Goal: Task Accomplishment & Management: Complete application form

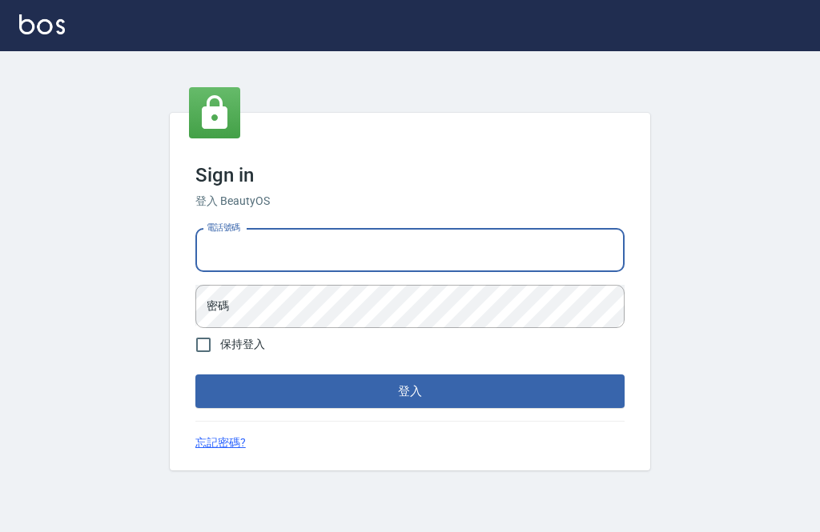
scroll to position [81, 0]
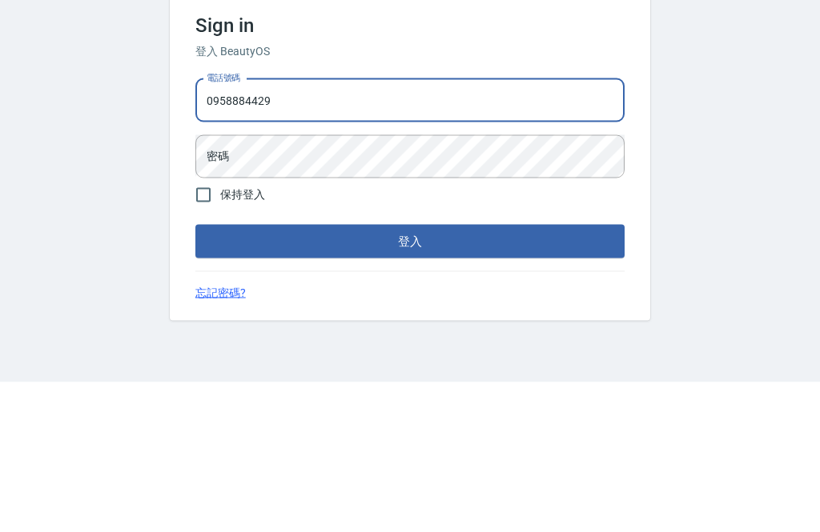
type input "0958884429"
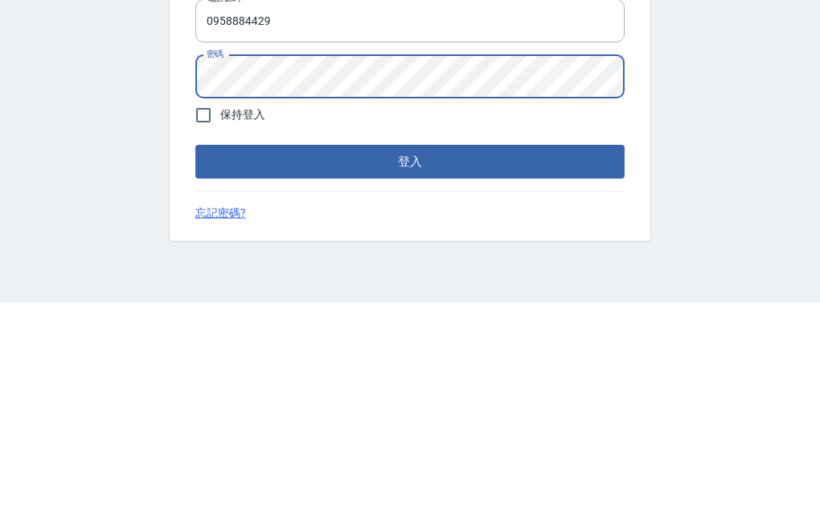
click at [397, 375] on button "登入" at bounding box center [409, 392] width 429 height 34
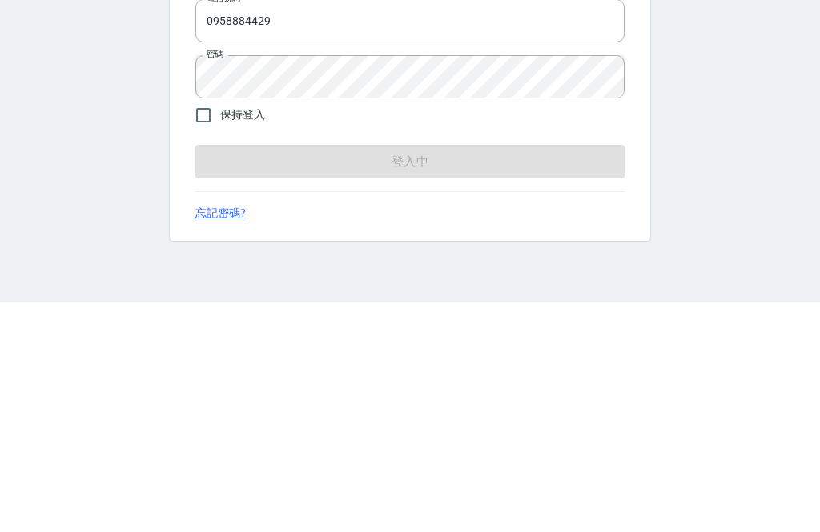
scroll to position [51, 0]
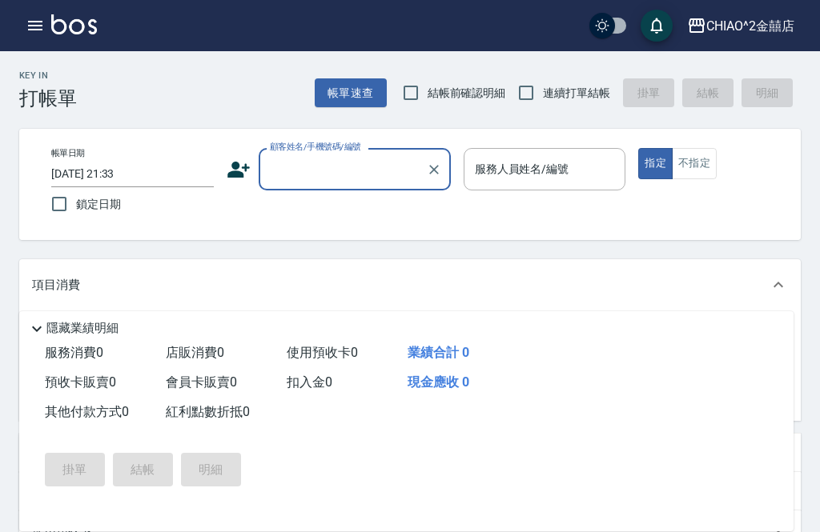
click at [327, 166] on input "顧客姓名/手機號碼/編號" at bounding box center [343, 169] width 154 height 28
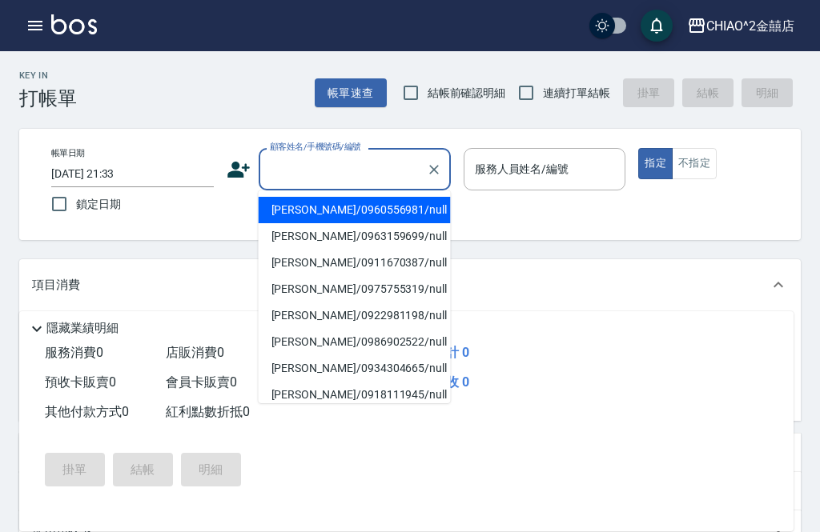
scroll to position [51, 0]
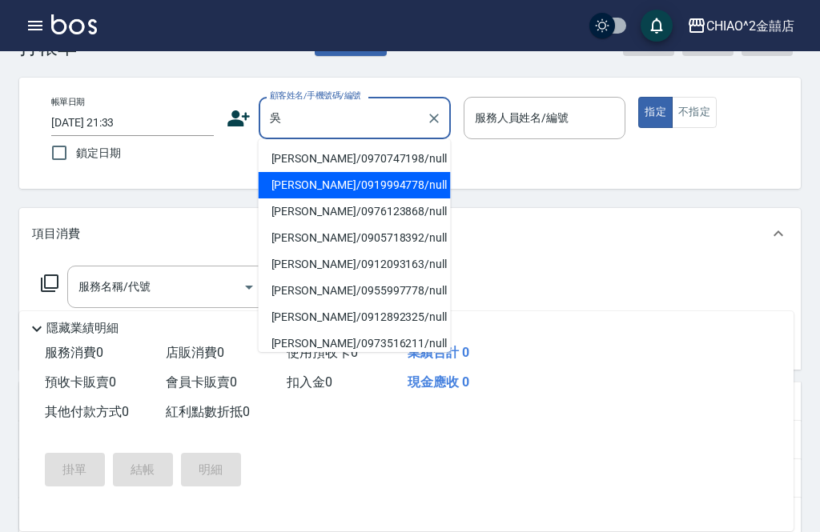
click at [297, 180] on li "[PERSON_NAME]/0919994778/null" at bounding box center [355, 185] width 192 height 26
type input "[PERSON_NAME]/0919994778/null"
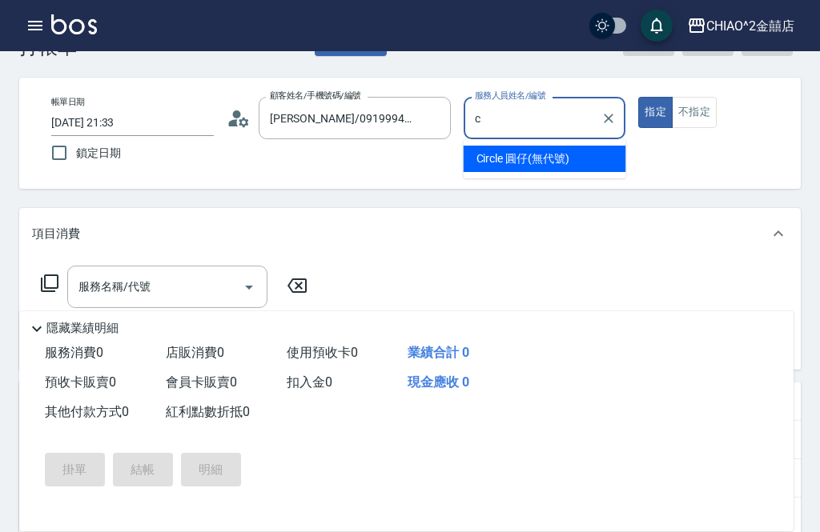
click at [479, 153] on span "Circle 圓仔 (無代號)" at bounding box center [522, 159] width 93 height 17
type input "Circle 圓仔(無代號)"
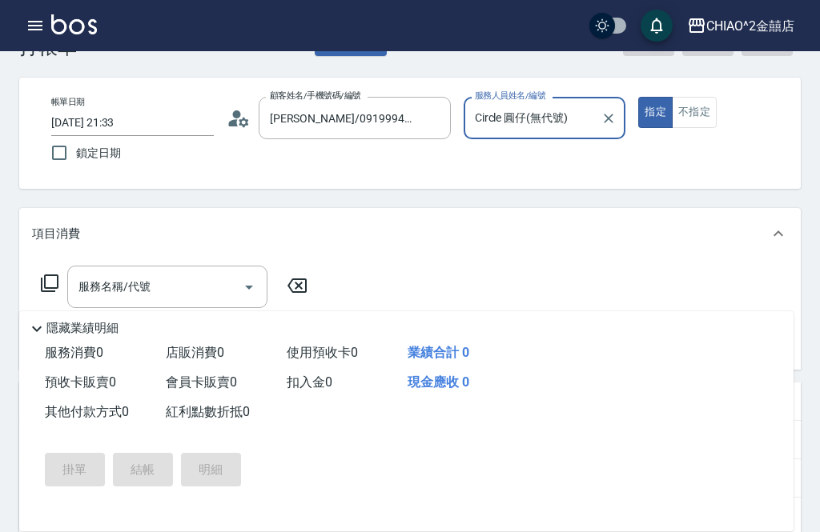
scroll to position [50, 0]
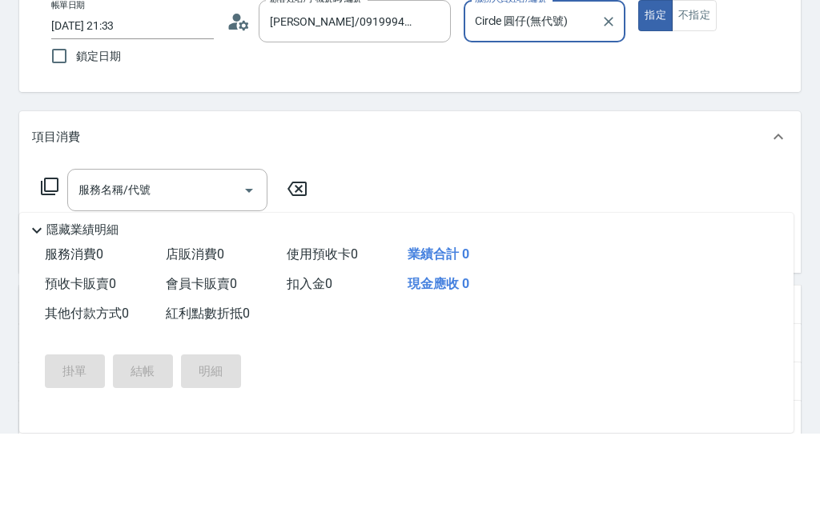
click at [151, 275] on input "服務名稱/代號" at bounding box center [155, 289] width 162 height 28
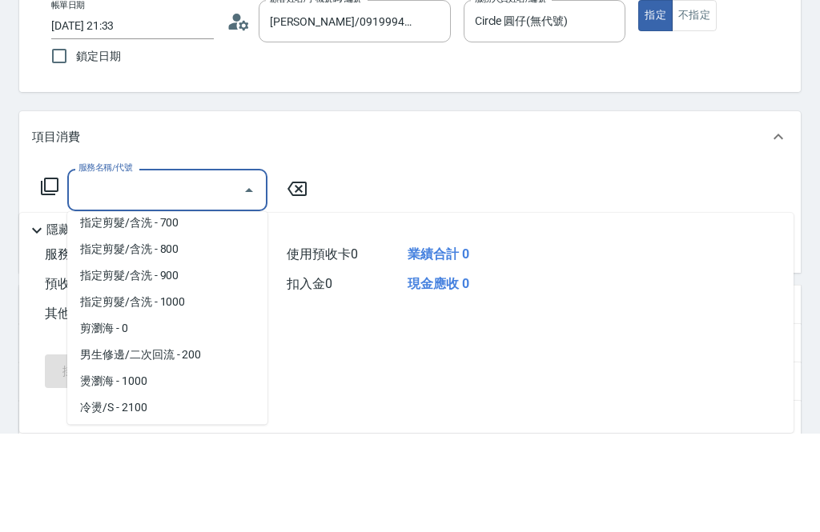
scroll to position [114, 0]
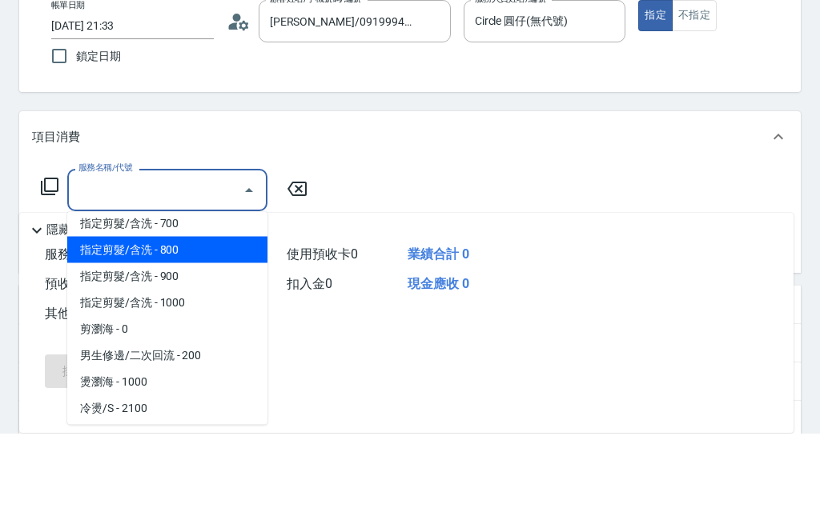
click at [129, 335] on span "指定剪髮/含洗 - 800" at bounding box center [167, 348] width 200 height 26
type input "指定剪髮/含洗"
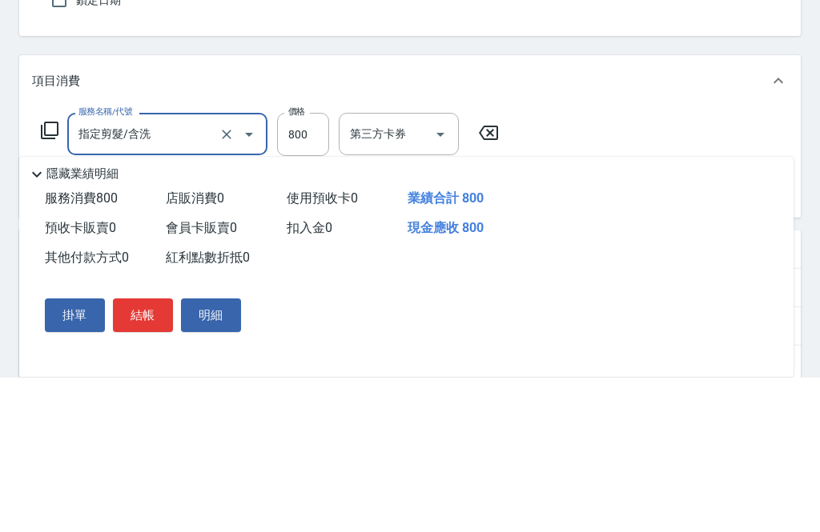
click at [60, 340] on icon at bounding box center [52, 349] width 40 height 19
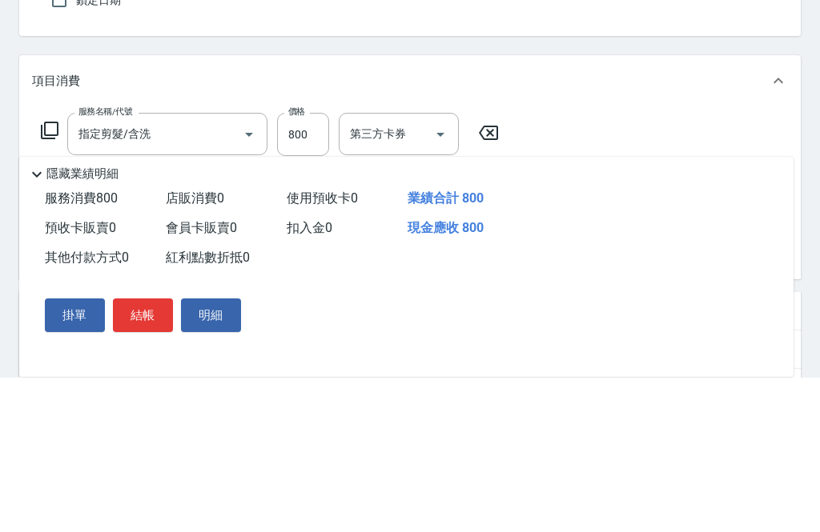
click at [110, 337] on input "服務名稱/代號" at bounding box center [155, 351] width 162 height 28
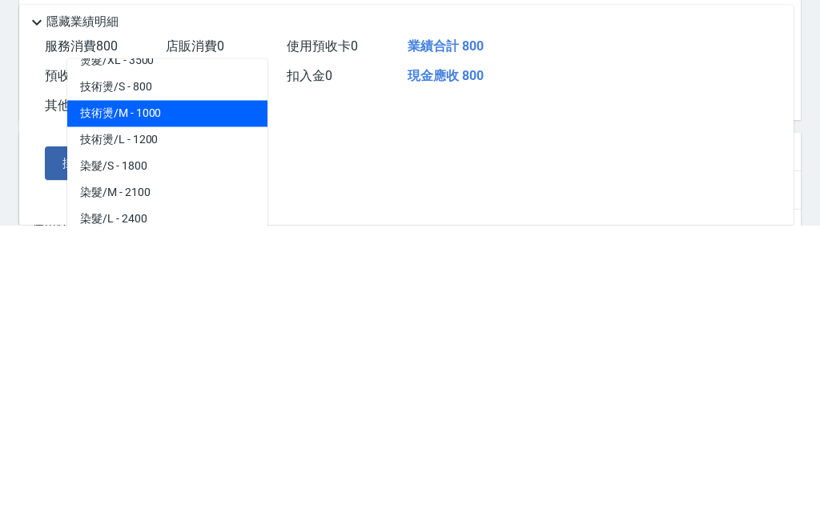
scroll to position [500, 0]
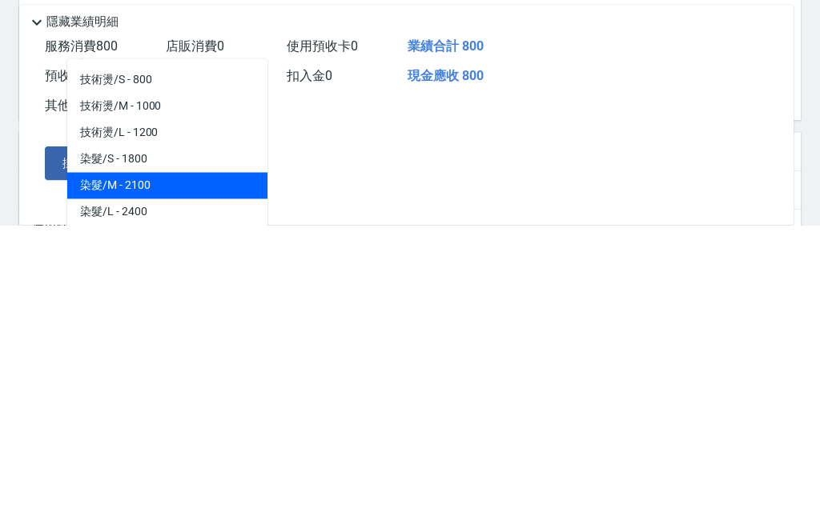
click at [149, 480] on span "染髮/M - 2100" at bounding box center [167, 493] width 200 height 26
type input "染髮/M"
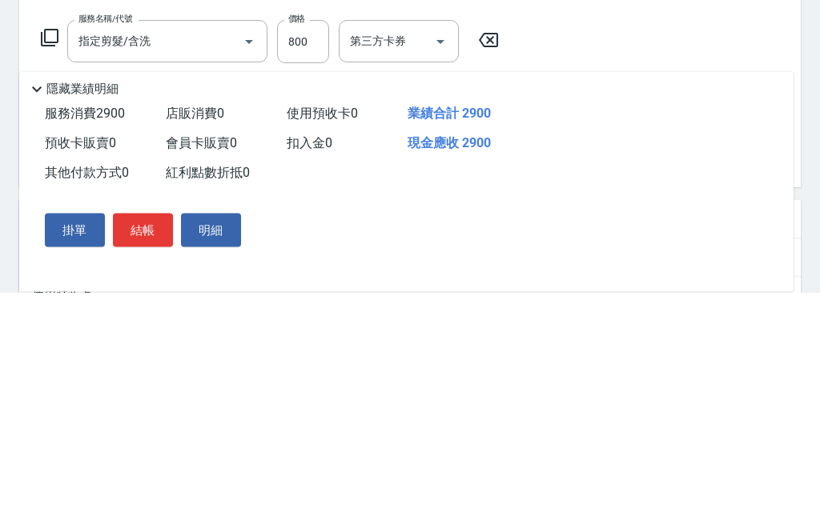
click at [303, 323] on input "2100" at bounding box center [303, 344] width 52 height 43
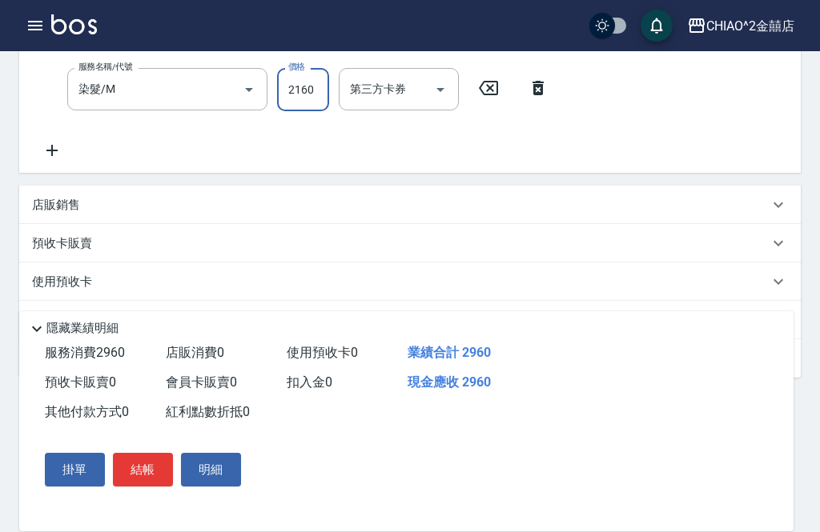
scroll to position [344, 0]
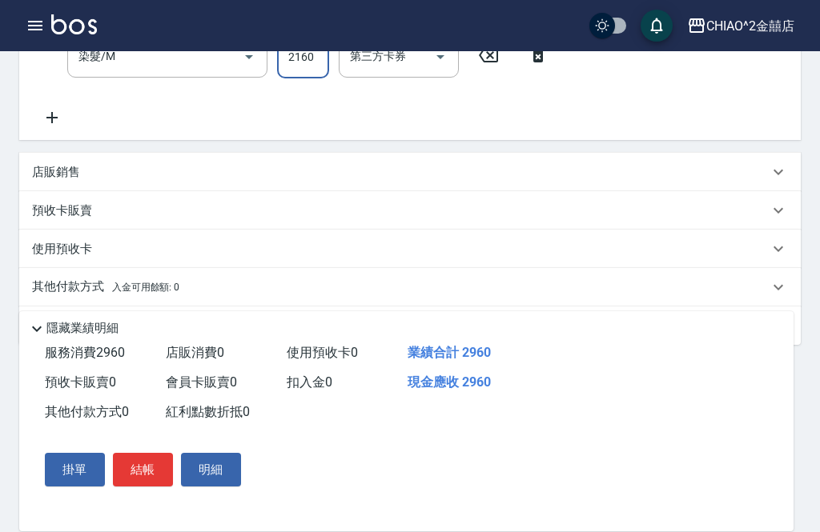
type input "2160"
click at [68, 286] on p "其他付款方式 入金可用餘額: 0" at bounding box center [105, 288] width 147 height 18
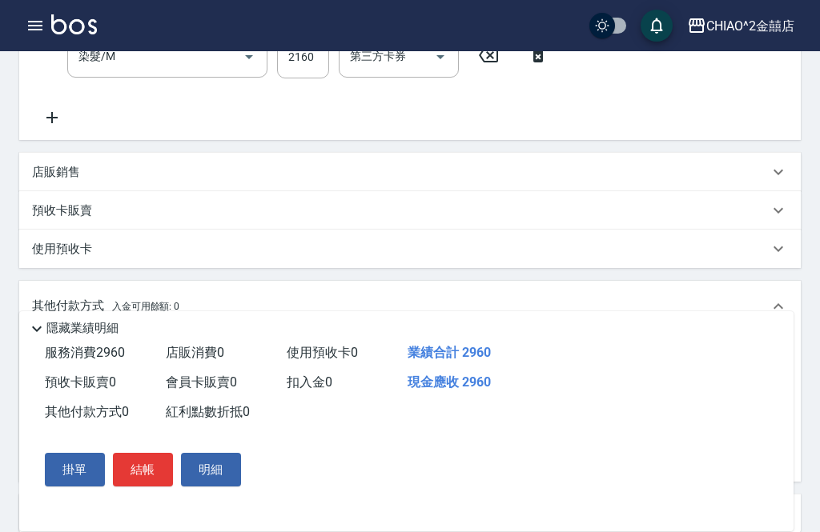
scroll to position [0, 0]
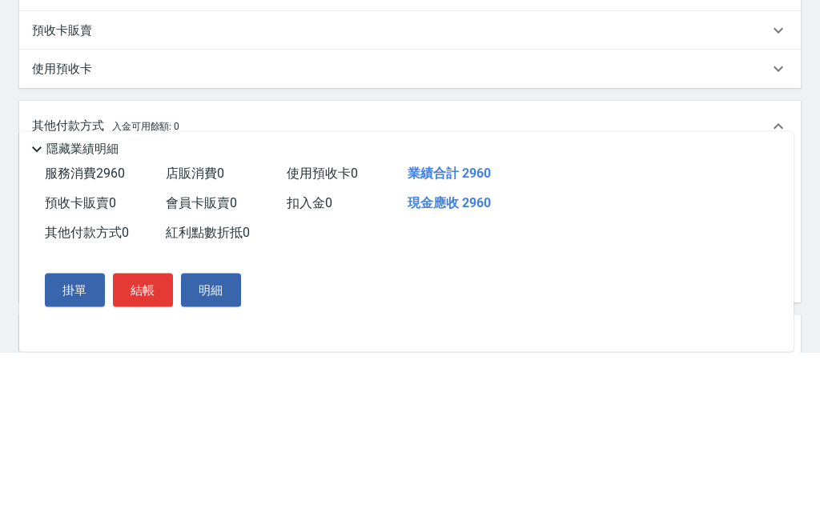
click at [71, 346] on input "其他付款方式" at bounding box center [132, 360] width 186 height 28
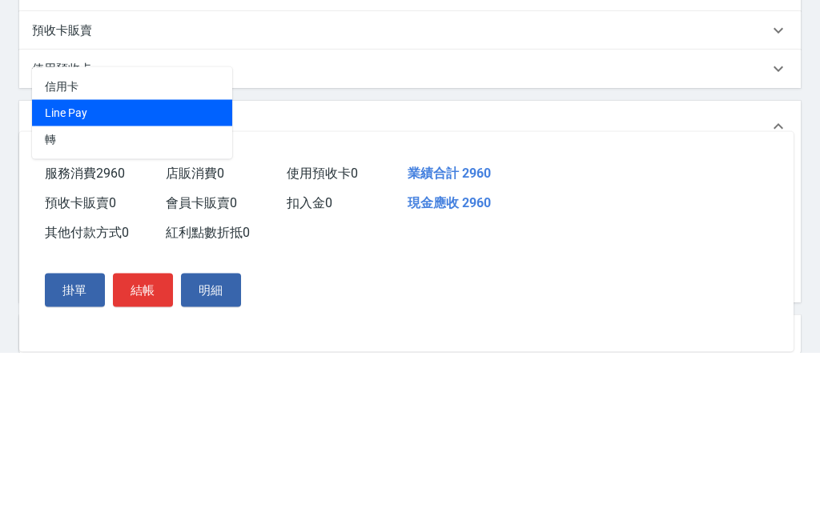
click at [54, 280] on span "Line Pay" at bounding box center [132, 293] width 200 height 26
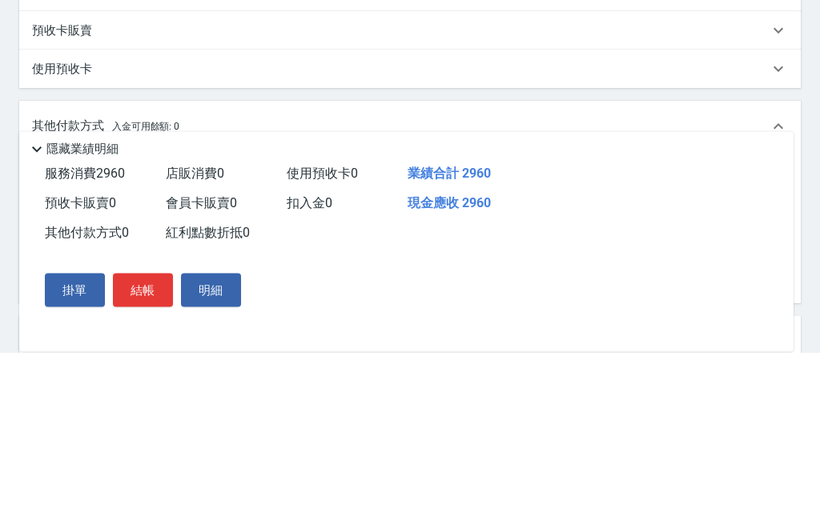
type input "Line Pay"
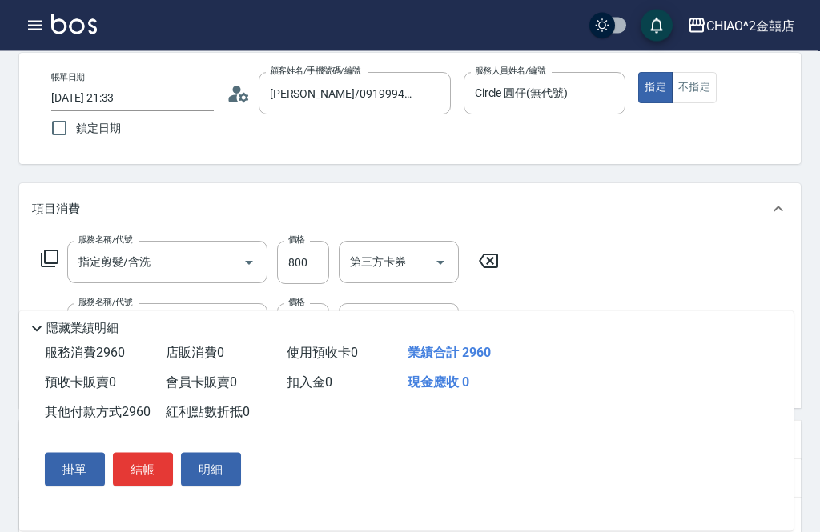
scroll to position [76, 0]
type input "2960"
click at [145, 487] on button "結帳" at bounding box center [143, 470] width 60 height 34
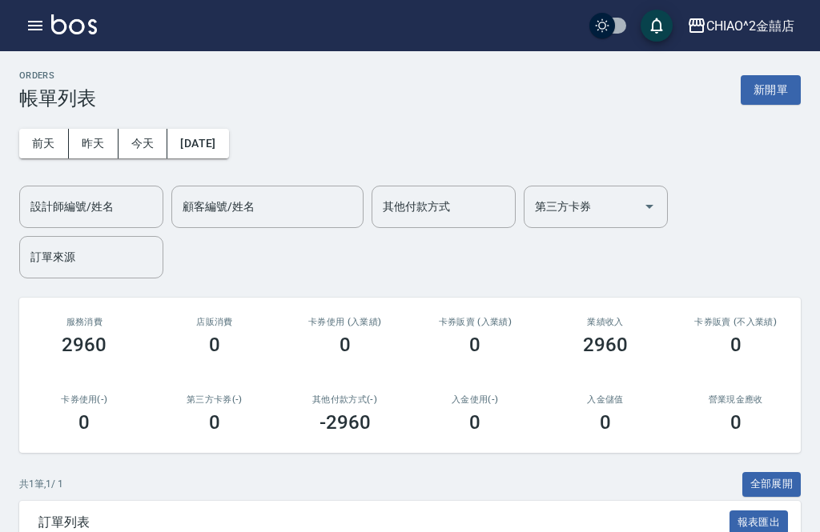
click at [769, 92] on button "新開單" at bounding box center [771, 90] width 60 height 30
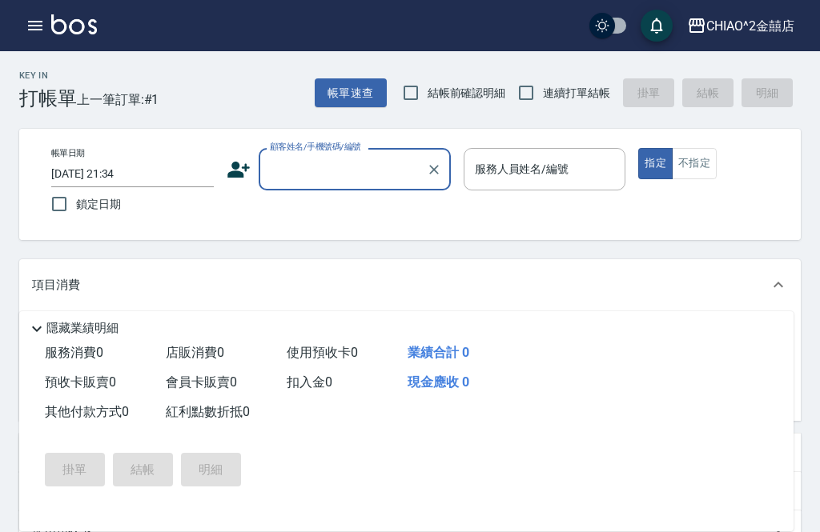
click at [309, 178] on input "顧客姓名/手機號碼/編號" at bounding box center [343, 169] width 154 height 28
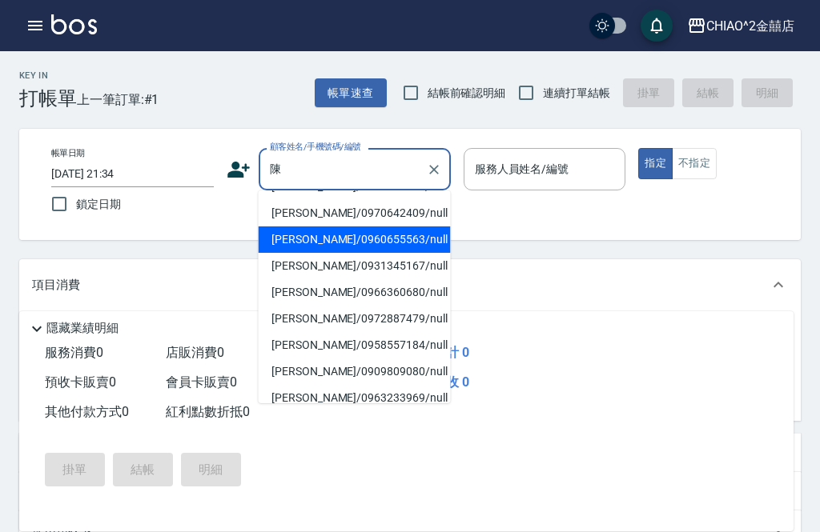
scroll to position [259, 0]
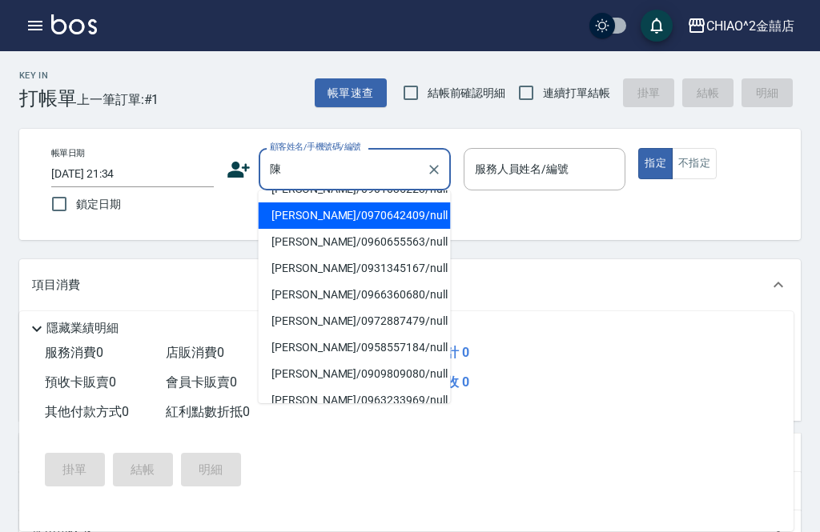
click at [285, 213] on li "[PERSON_NAME]/0970642409/null" at bounding box center [355, 216] width 192 height 26
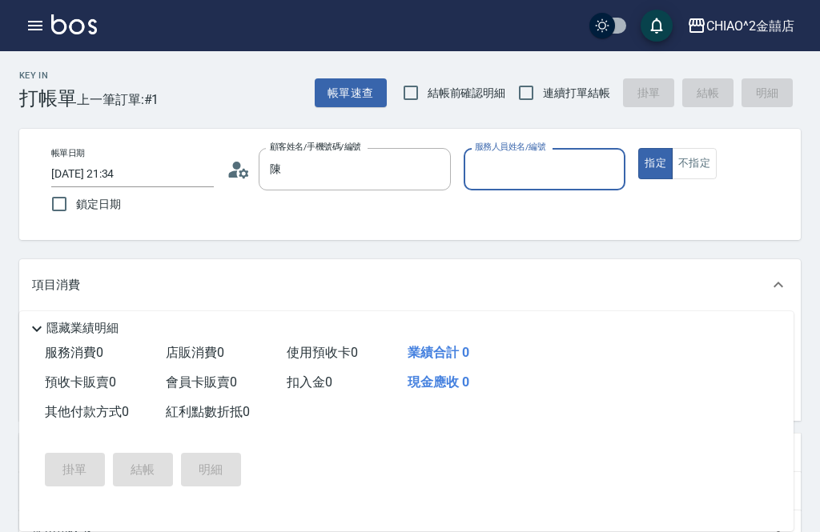
type input "[PERSON_NAME]/0970642409/null"
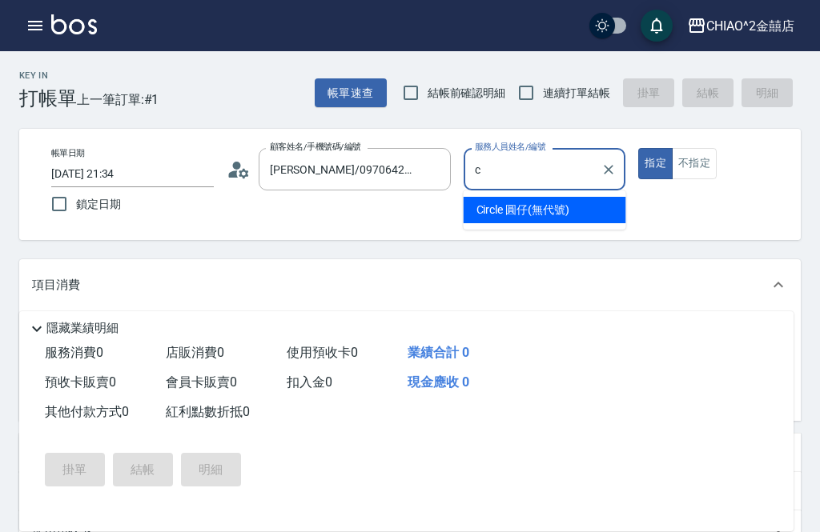
click at [507, 212] on span "Circle 圓仔 (無代號)" at bounding box center [522, 210] width 93 height 17
type input "Circle 圓仔(無代號)"
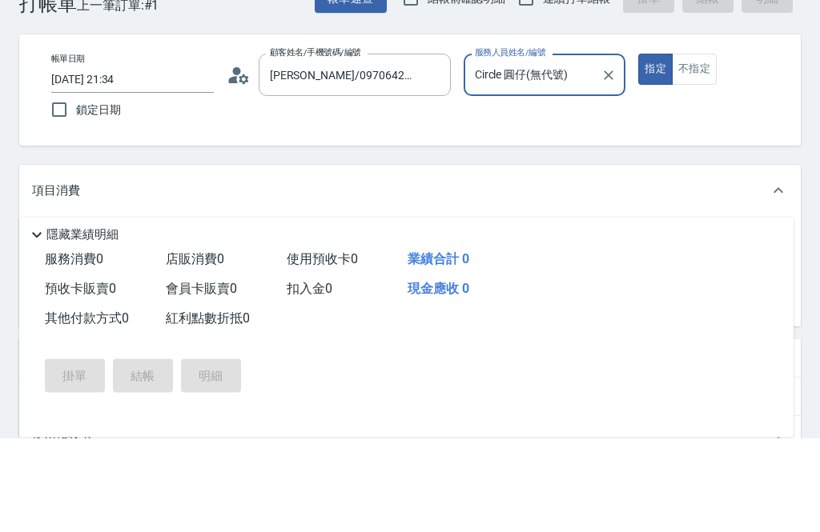
click at [123, 324] on input "服務名稱/代號" at bounding box center [155, 338] width 162 height 28
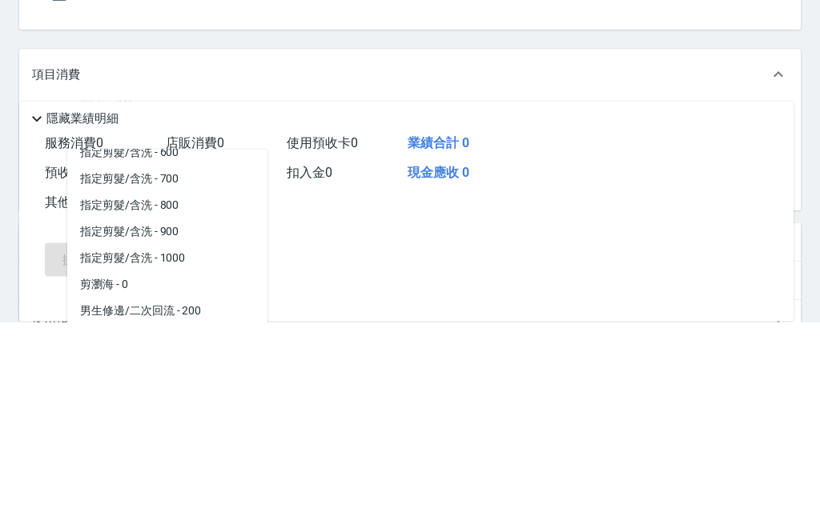
scroll to position [96, 0]
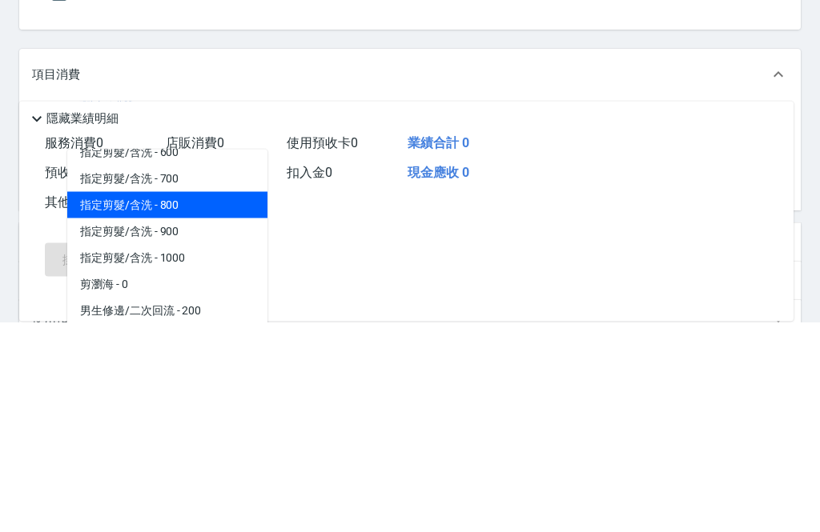
click at [121, 403] on span "指定剪髮/含洗 - 800" at bounding box center [167, 416] width 200 height 26
type input "指定剪髮/含洗"
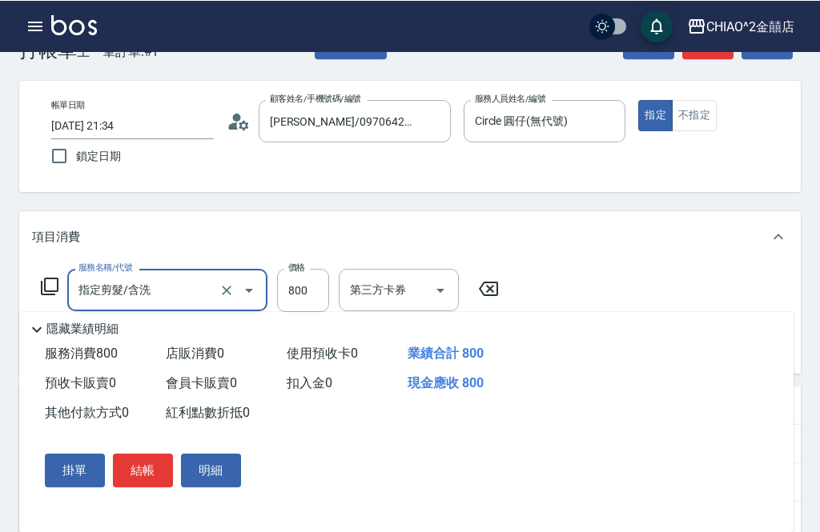
scroll to position [47, 0]
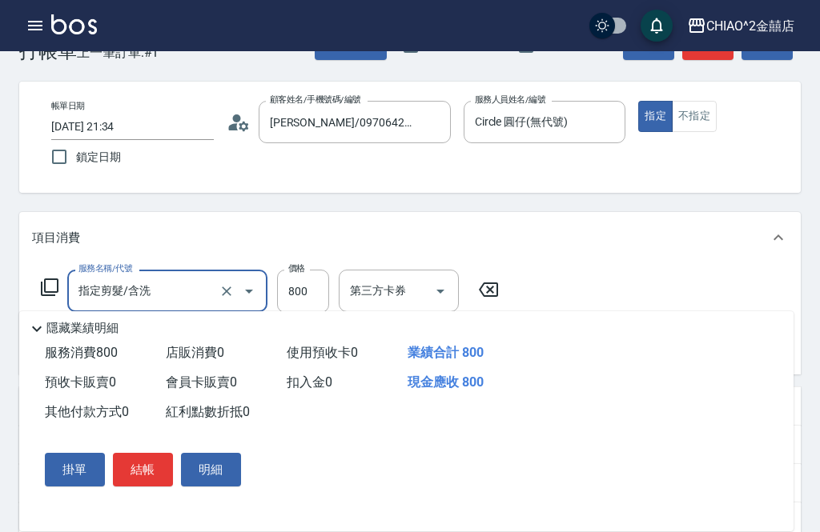
click at [148, 487] on button "結帳" at bounding box center [143, 470] width 60 height 34
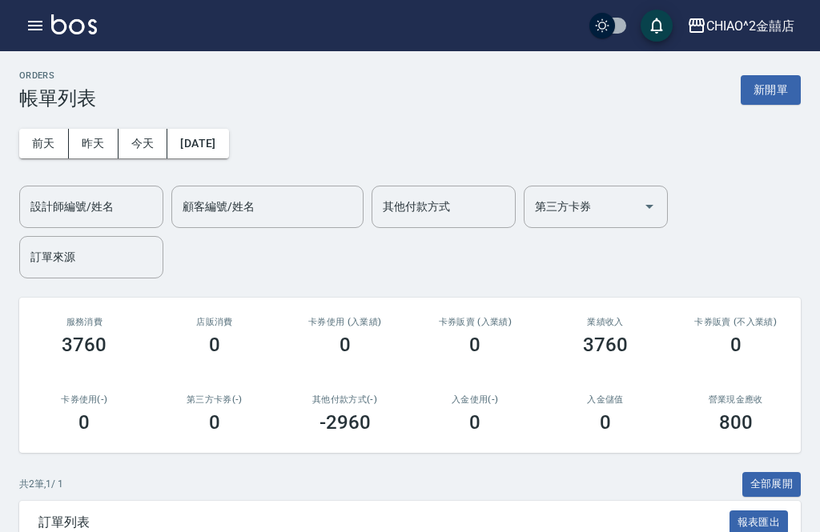
click at [764, 85] on button "新開單" at bounding box center [771, 90] width 60 height 30
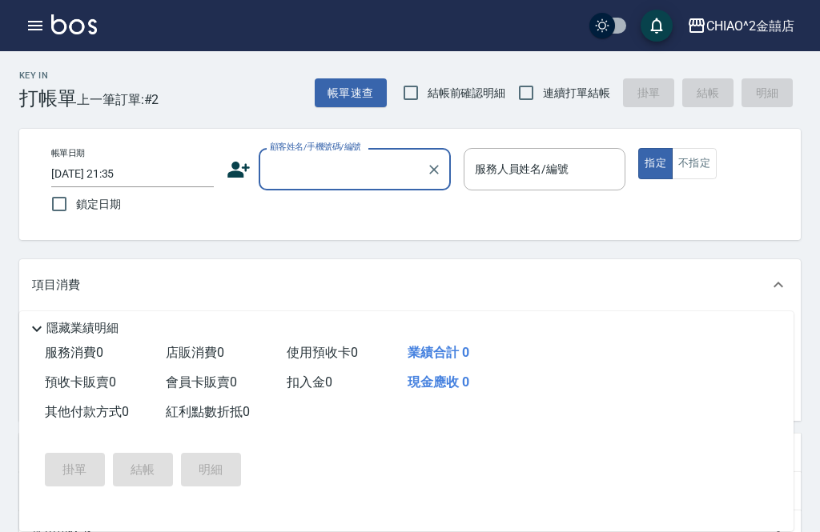
click at [308, 170] on input "顧客姓名/手機號碼/編號" at bounding box center [343, 169] width 154 height 28
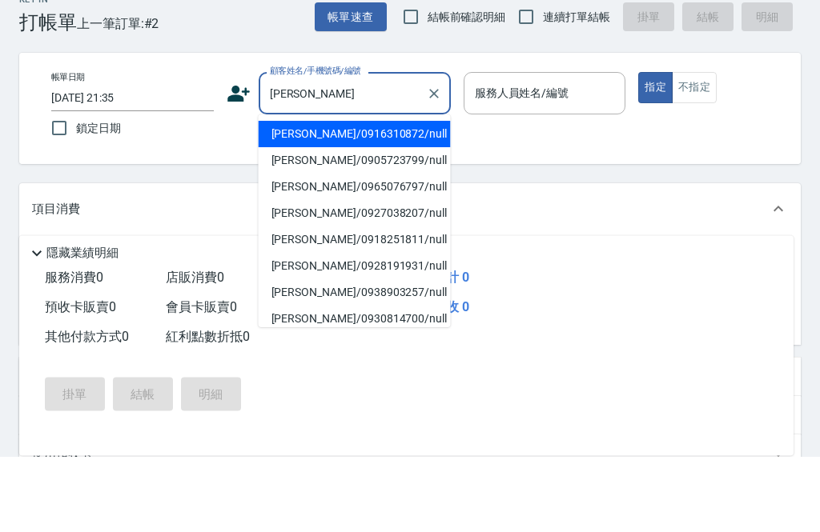
click at [278, 197] on li "[PERSON_NAME]/0916310872/null" at bounding box center [355, 210] width 192 height 26
type input "[PERSON_NAME]/0916310872/null"
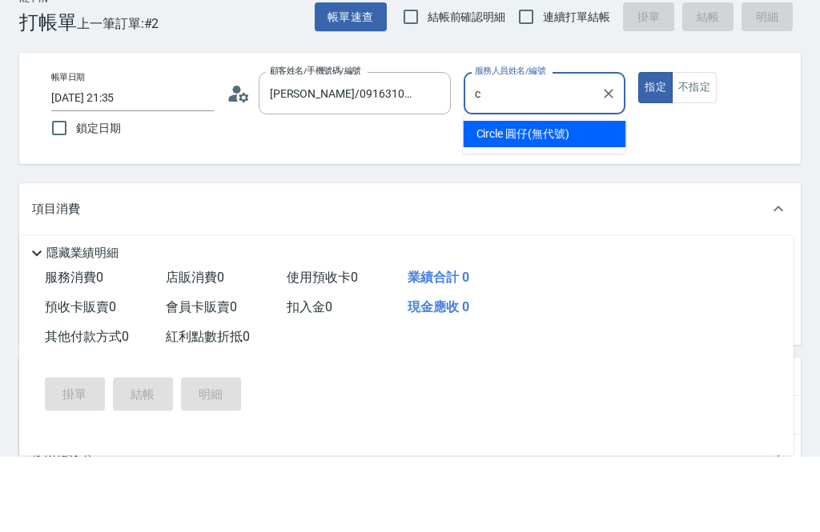
click at [513, 202] on span "Circle 圓仔 (無代號)" at bounding box center [522, 210] width 93 height 17
type input "Circle 圓仔(無代號)"
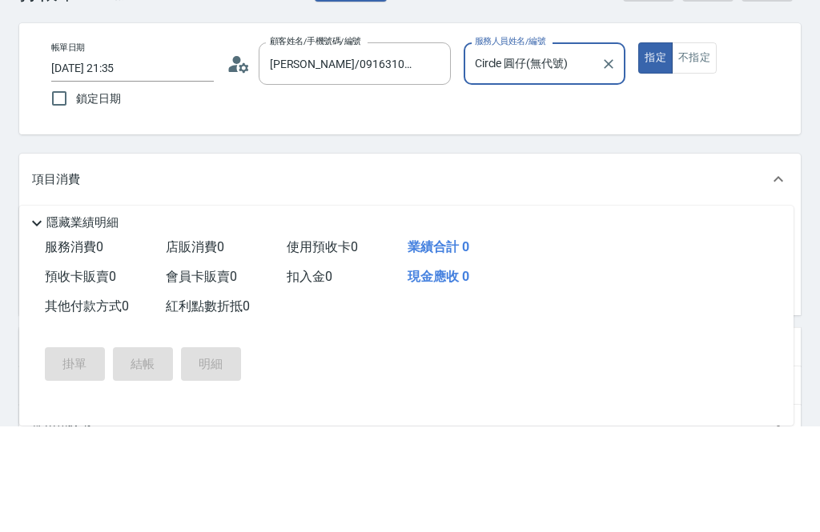
click at [110, 317] on div "服務名稱/代號 服務名稱/代號" at bounding box center [167, 338] width 200 height 42
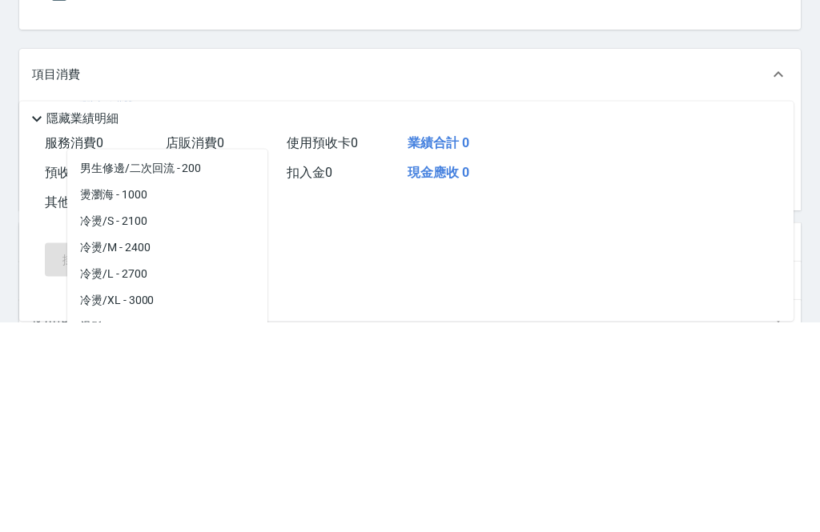
scroll to position [247, 0]
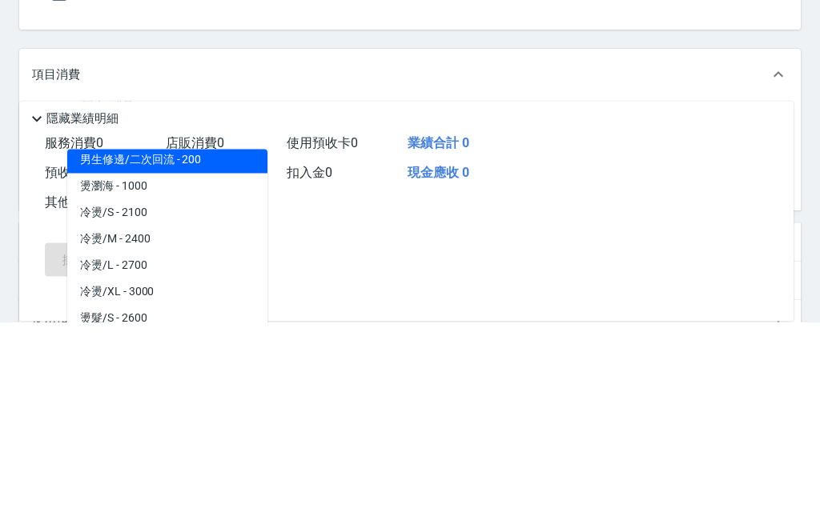
click at [112, 358] on span "男生修邊/二次回流 - 200" at bounding box center [167, 371] width 200 height 26
type input "男生修邊/二次回流"
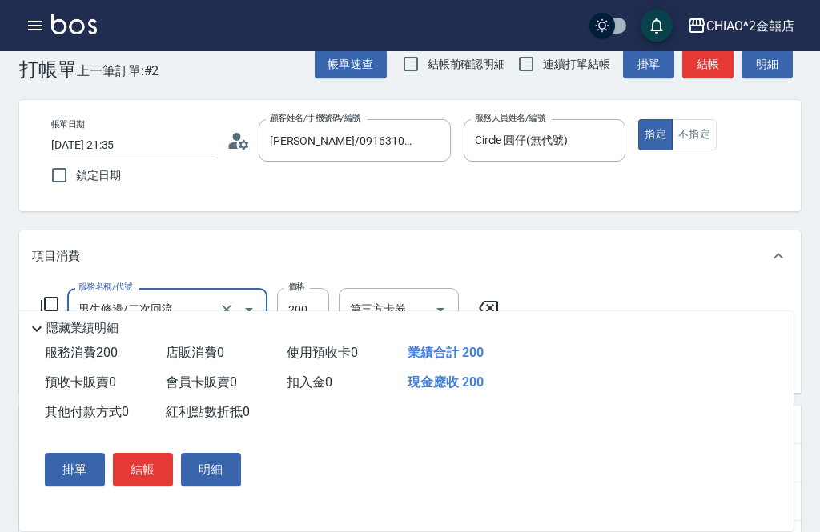
scroll to position [28, 0]
click at [149, 487] on button "結帳" at bounding box center [143, 470] width 60 height 34
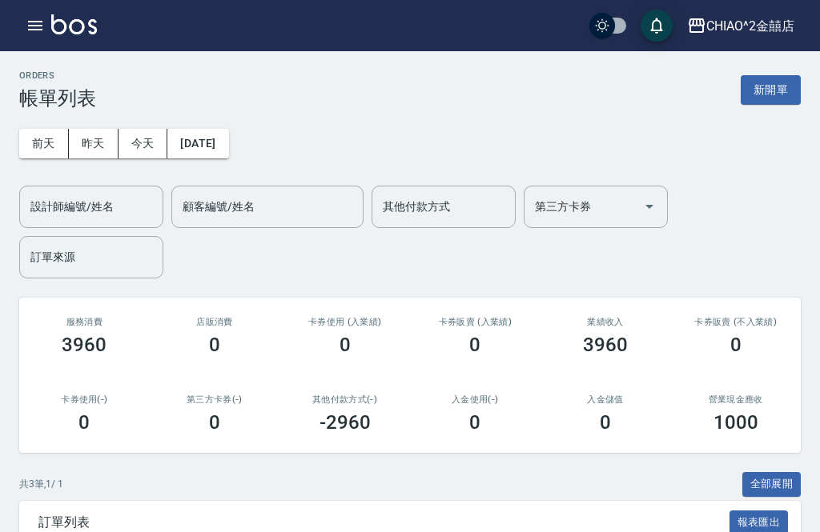
click at [788, 99] on button "新開單" at bounding box center [771, 90] width 60 height 30
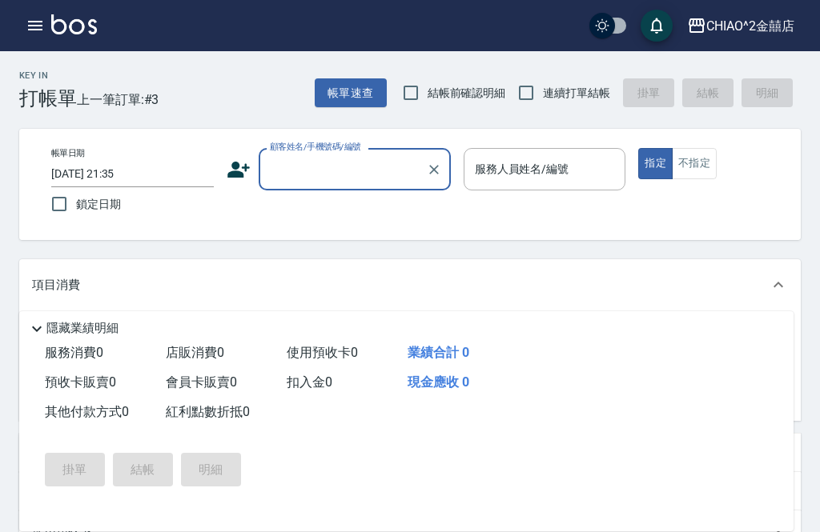
click at [320, 179] on input "顧客姓名/手機號碼/編號" at bounding box center [343, 169] width 154 height 28
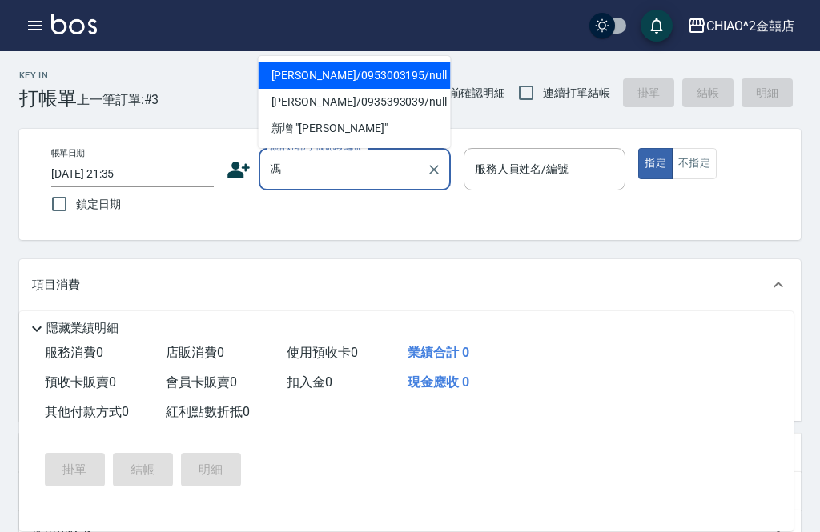
click at [281, 82] on li "[PERSON_NAME]/0953003195/null" at bounding box center [355, 75] width 192 height 26
type input "[PERSON_NAME]/0953003195/null"
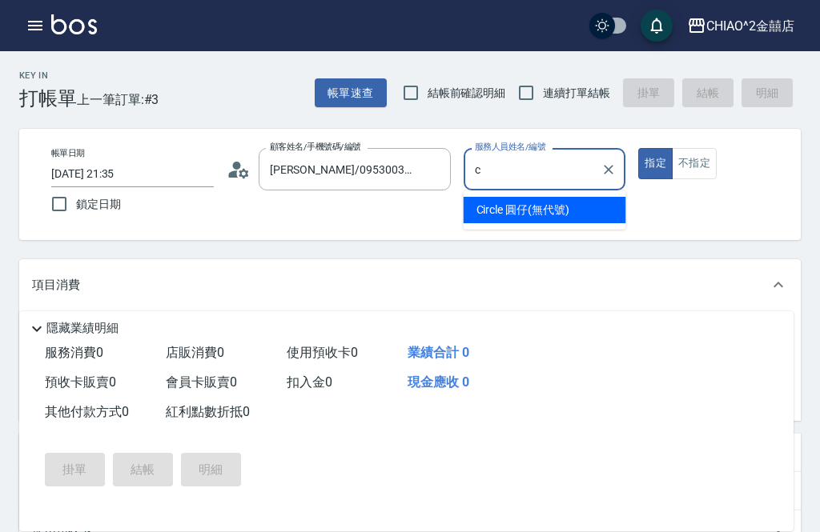
click at [500, 216] on span "Circle 圓仔 (無代號)" at bounding box center [522, 210] width 93 height 17
type input "Circle 圓仔(無代號)"
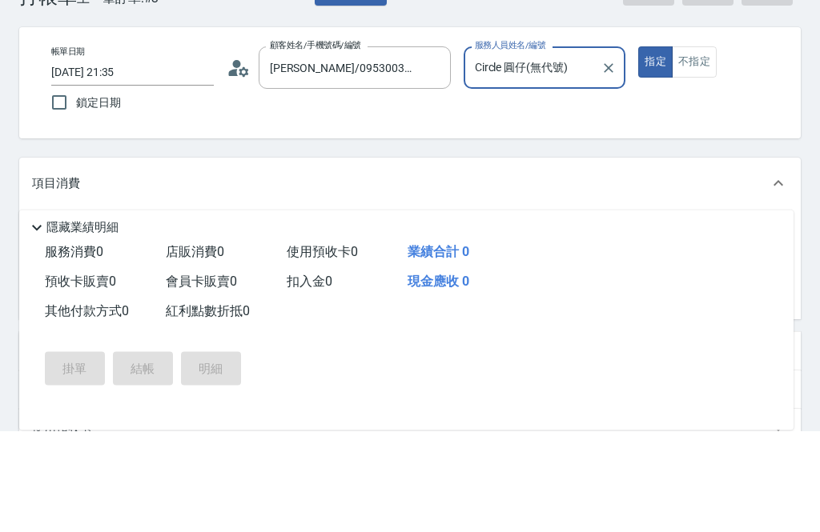
click at [97, 317] on div "服務名稱/代號 服務名稱/代號" at bounding box center [167, 338] width 200 height 42
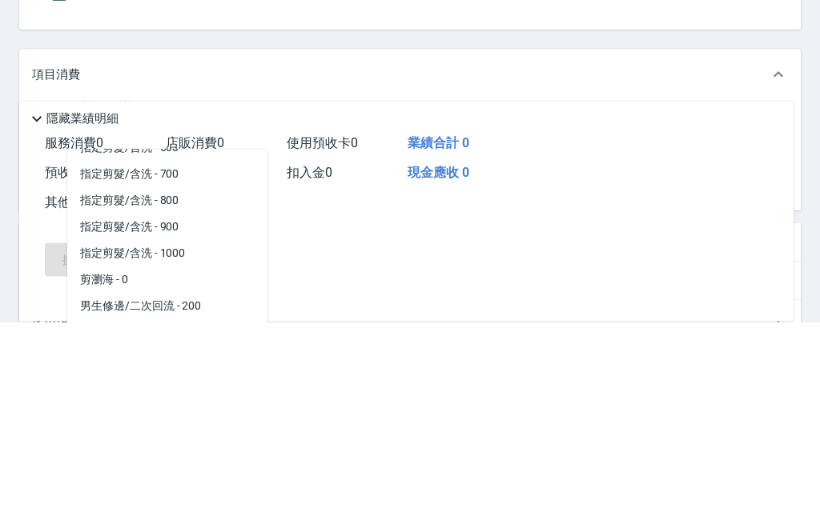
scroll to position [103, 0]
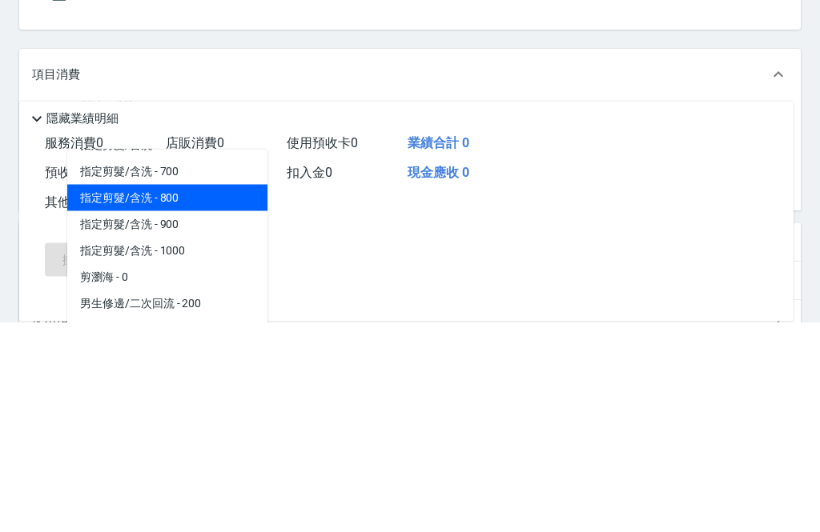
click at [112, 396] on span "指定剪髮/含洗 - 800" at bounding box center [167, 409] width 200 height 26
type input "指定剪髮/含洗"
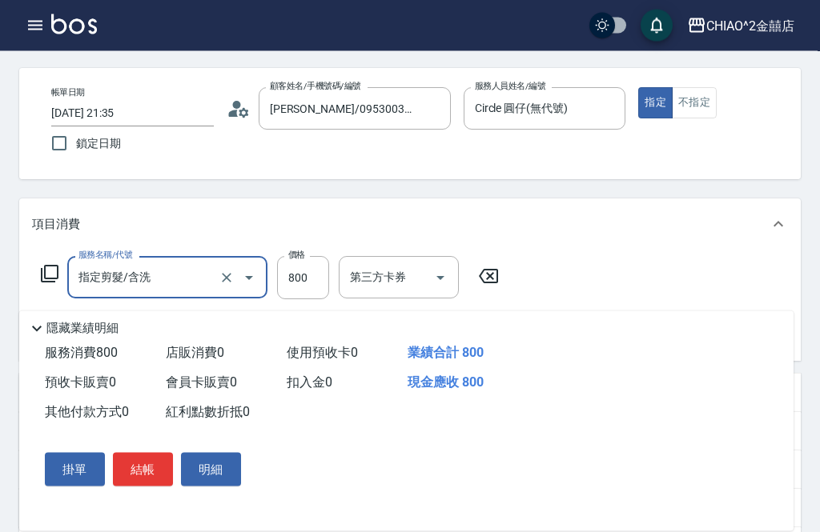
scroll to position [58, 0]
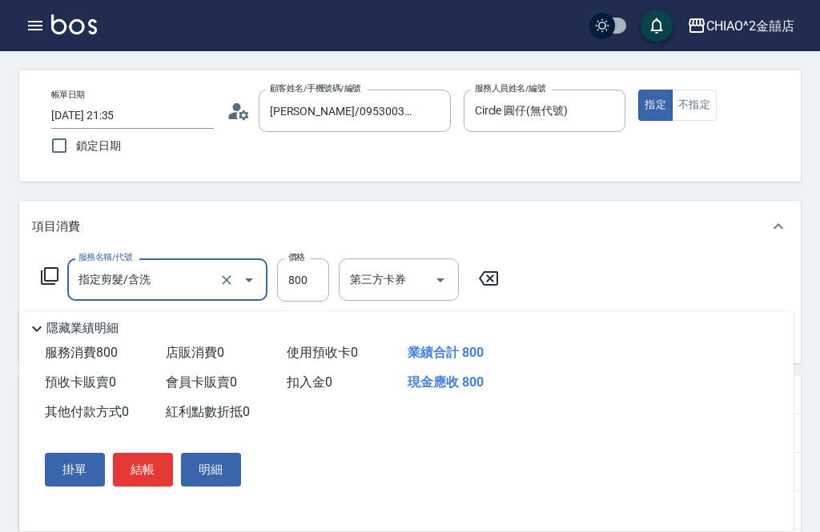
click at [151, 487] on button "結帳" at bounding box center [143, 470] width 60 height 34
